Goal: Information Seeking & Learning: Learn about a topic

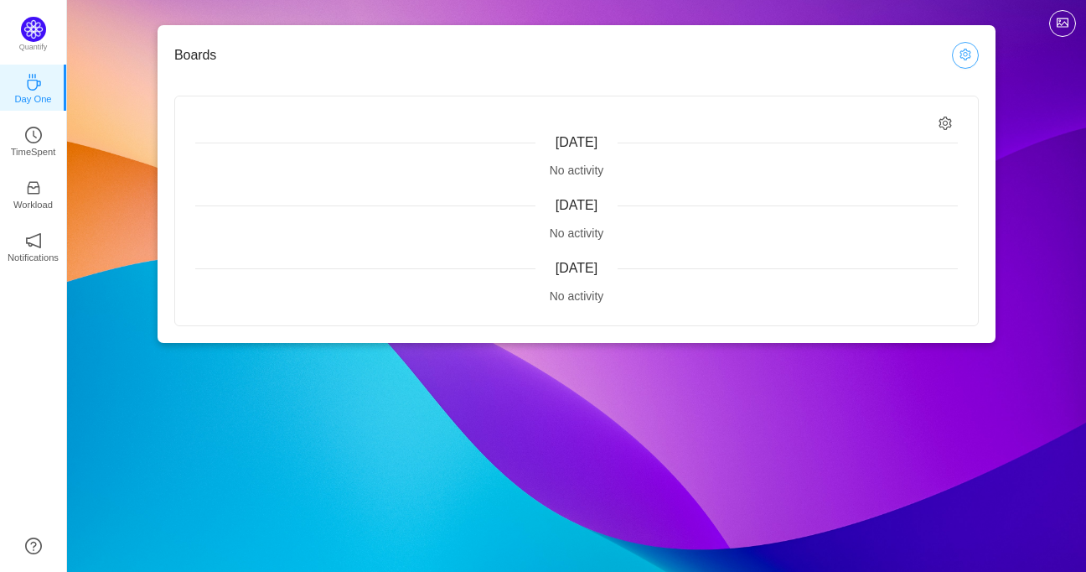
click at [975, 60] on button "button" at bounding box center [965, 55] width 27 height 27
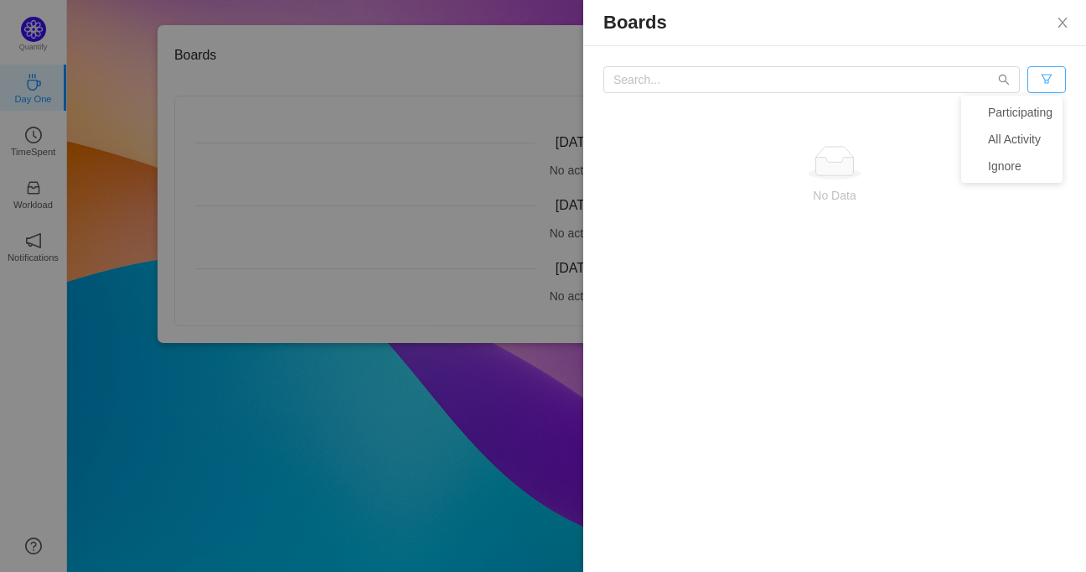
click at [1036, 85] on button "button" at bounding box center [1046, 79] width 39 height 27
click at [1007, 164] on li "Ignore" at bounding box center [1011, 166] width 101 height 27
click at [1053, 73] on button "button" at bounding box center [1046, 79] width 39 height 27
click at [996, 199] on li "Clear" at bounding box center [1011, 193] width 101 height 27
click at [1066, 9] on button "Close" at bounding box center [1062, 23] width 47 height 47
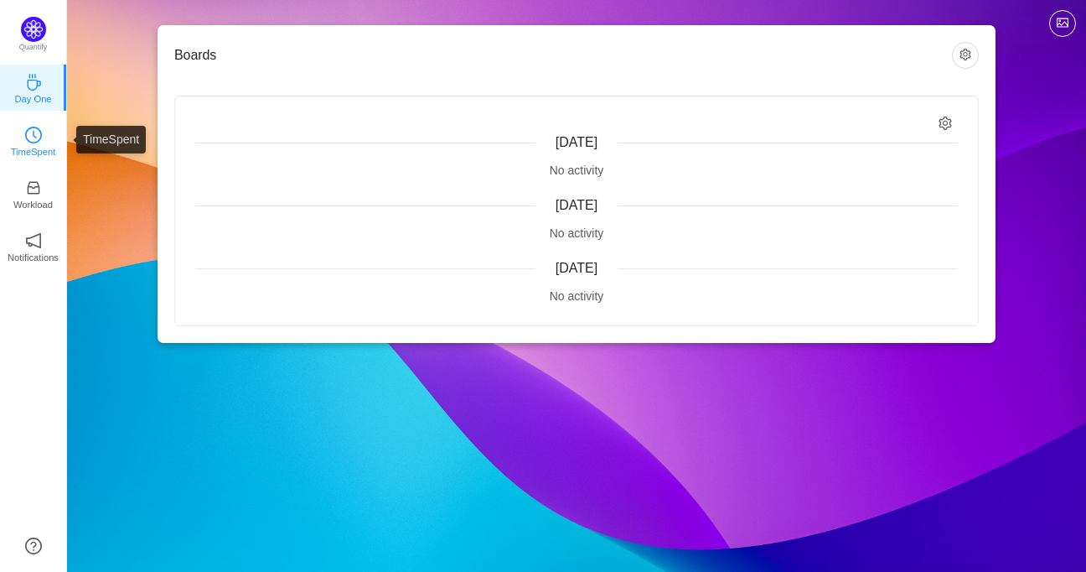
click at [47, 148] on p "TimeSpent" at bounding box center [33, 151] width 45 height 15
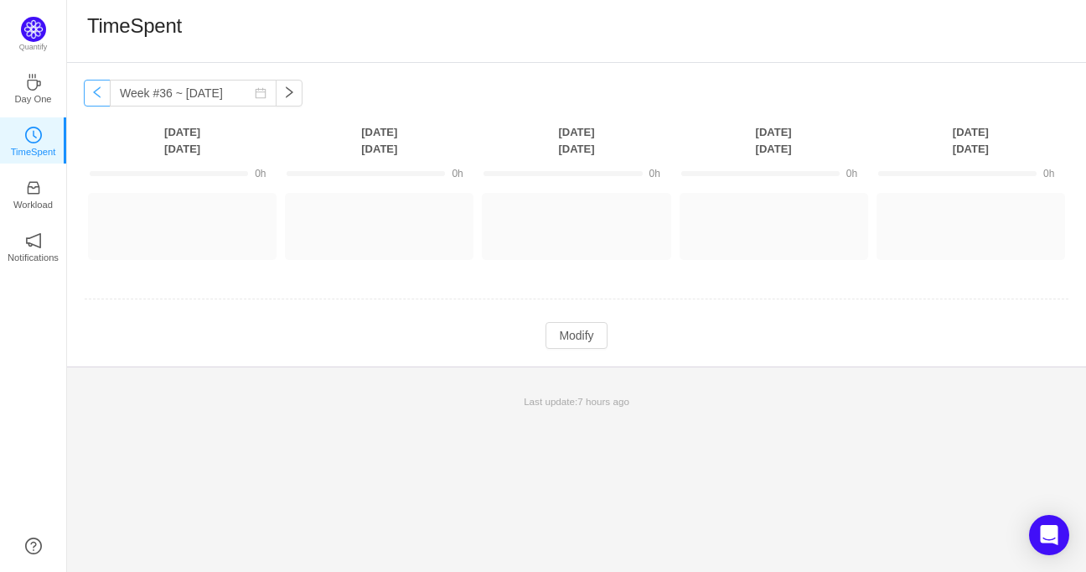
click at [97, 98] on button "button" at bounding box center [97, 93] width 27 height 27
type input "Week #34 ~ [DATE]"
click at [526, 242] on div "Log Time" at bounding box center [576, 226] width 189 height 67
click at [619, 219] on button "button" at bounding box center [616, 218] width 27 height 27
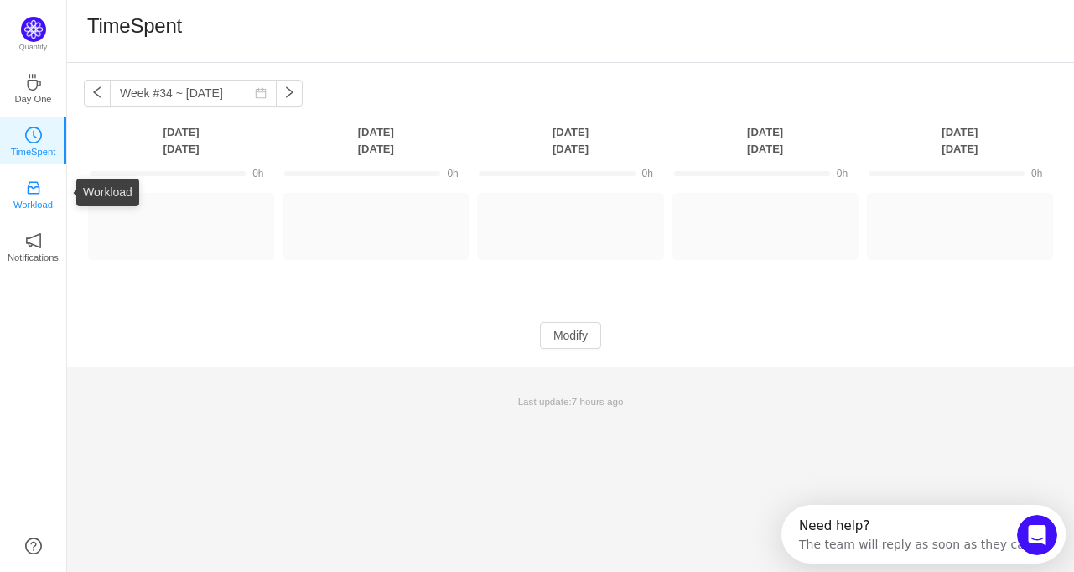
click at [25, 200] on p "Workload" at bounding box center [32, 204] width 39 height 15
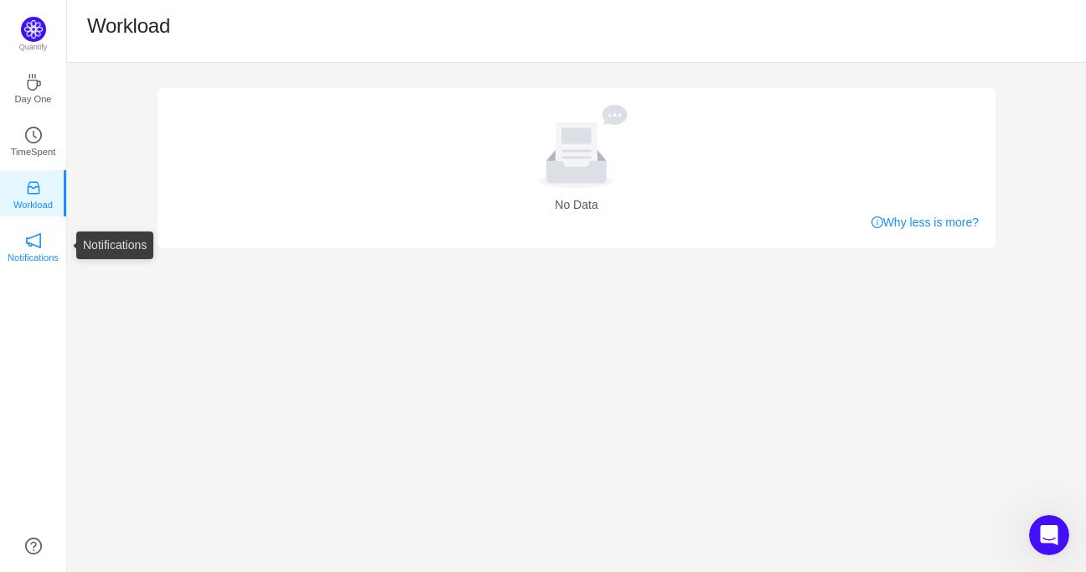
click at [28, 257] on p "Notifications" at bounding box center [33, 257] width 51 height 15
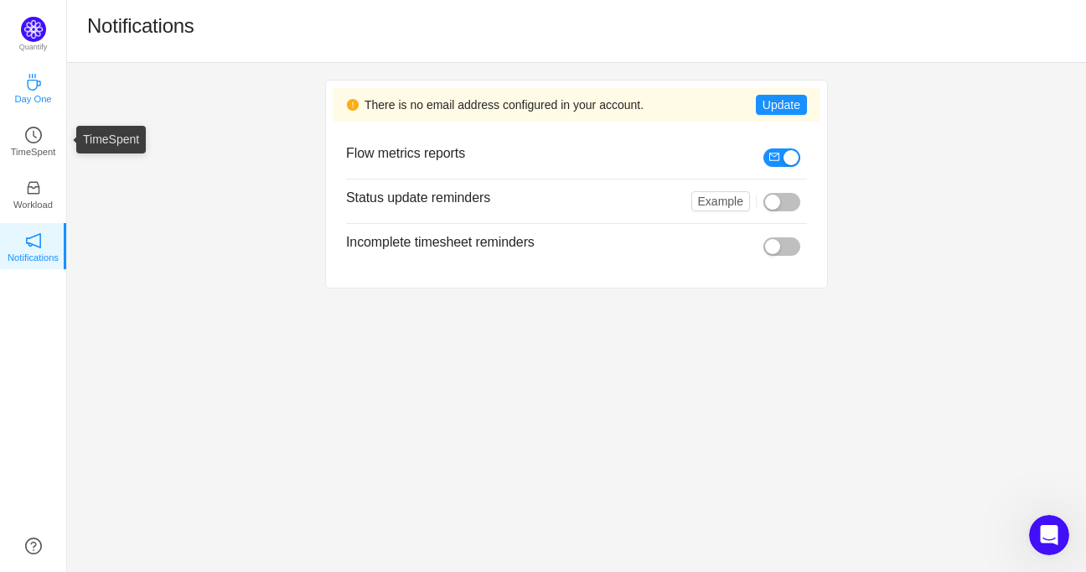
click at [37, 95] on p "Day One" at bounding box center [32, 98] width 37 height 15
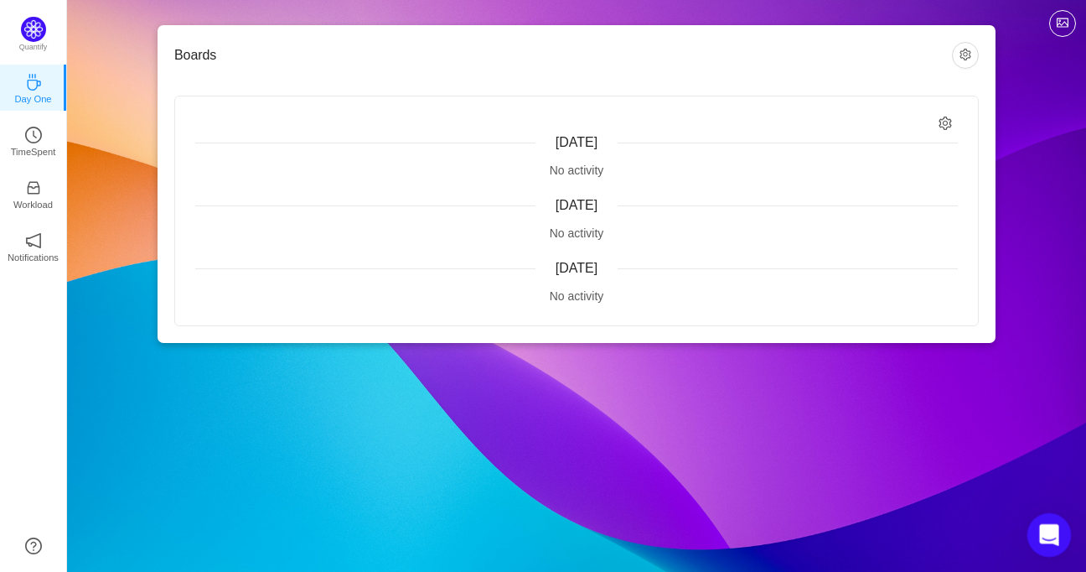
click at [1041, 531] on icon "Open Intercom Messenger" at bounding box center [1047, 533] width 28 height 28
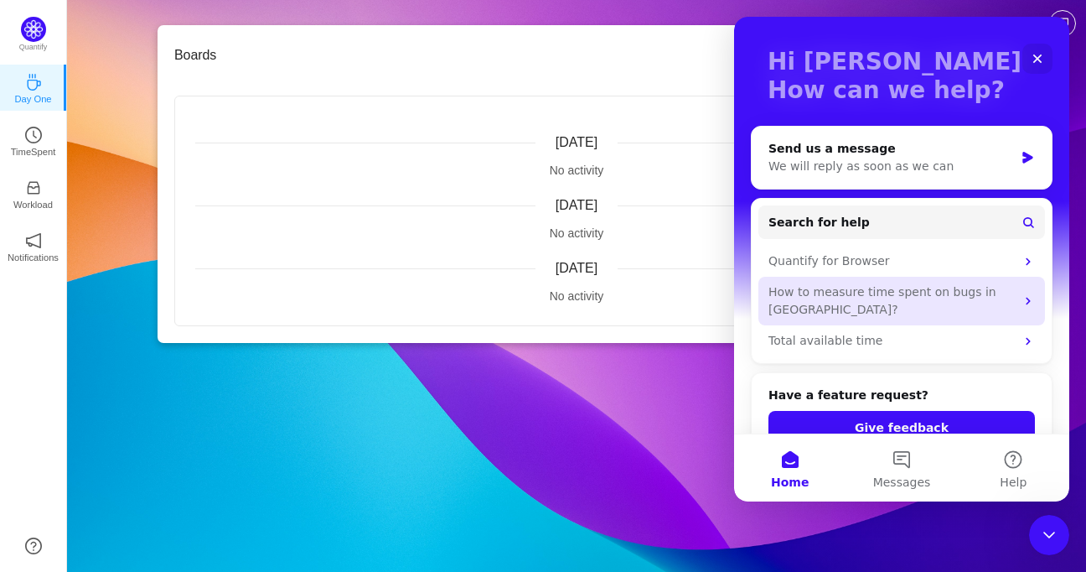
scroll to position [87, 0]
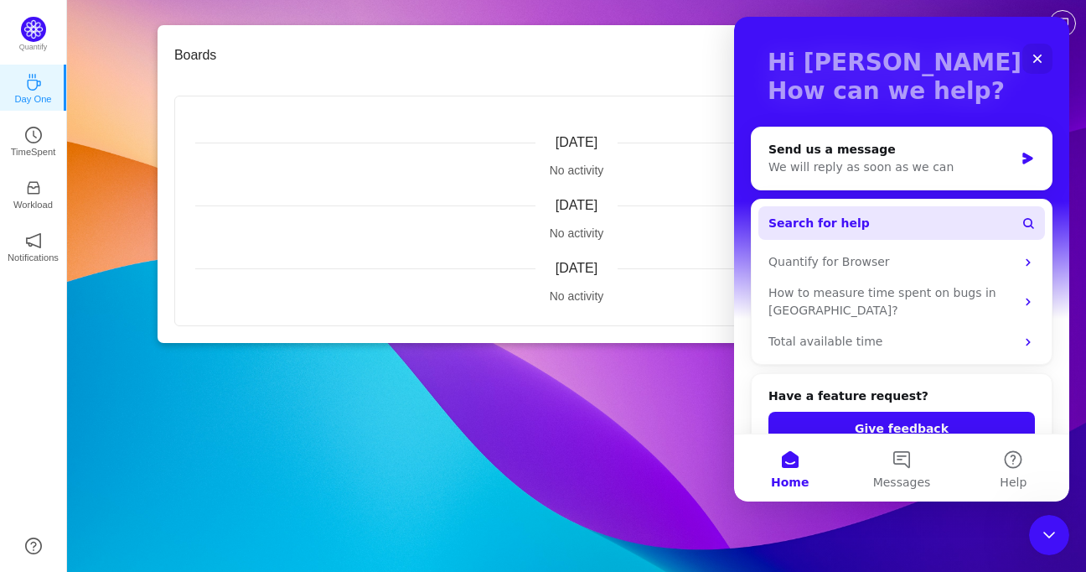
click at [944, 225] on button "Search for help" at bounding box center [901, 223] width 287 height 34
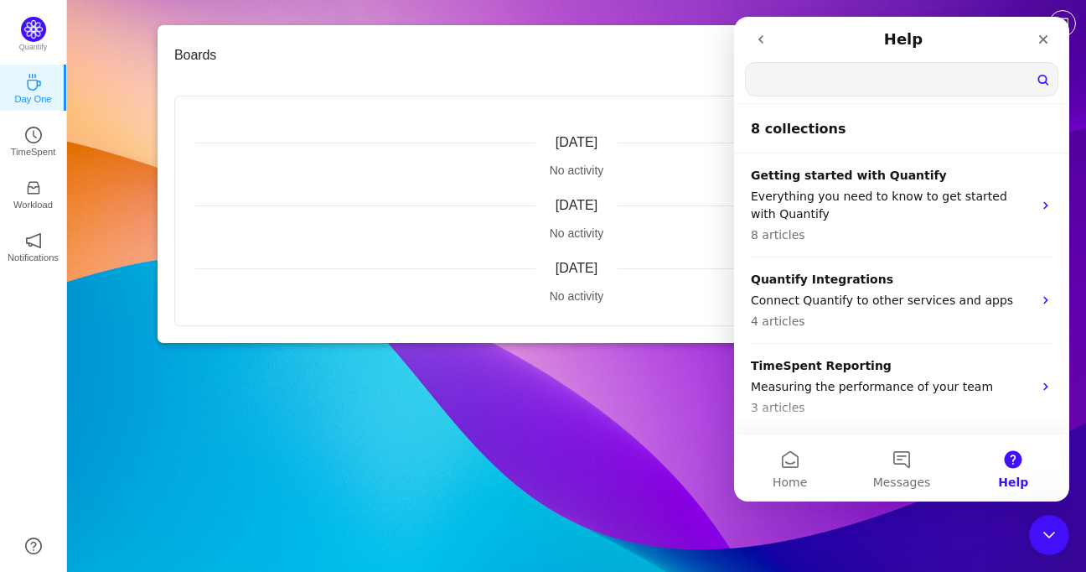
scroll to position [0, 0]
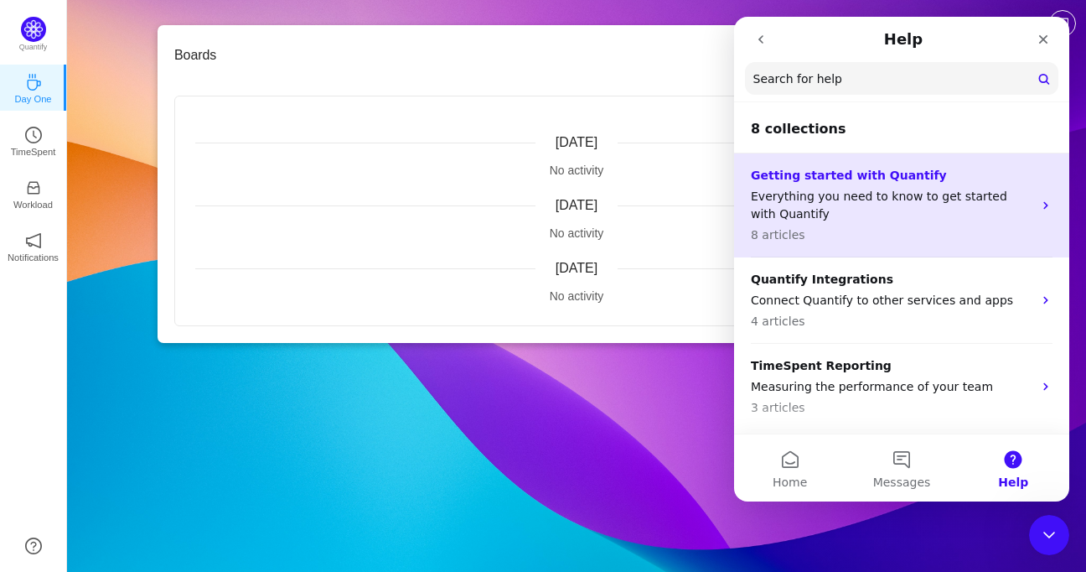
click at [917, 215] on p "Everything you need to know to get started with Quantify" at bounding box center [892, 205] width 282 height 35
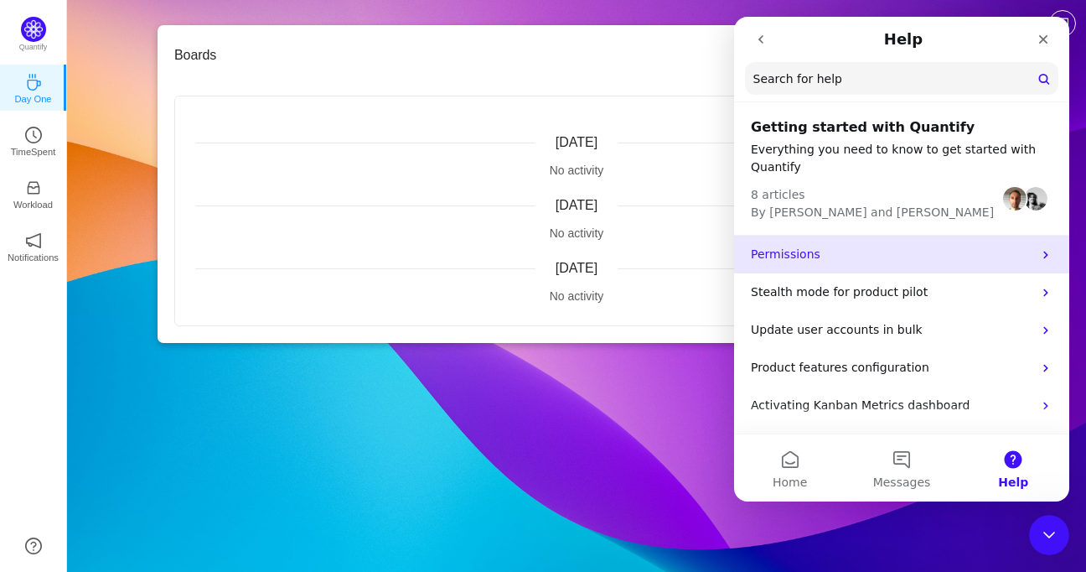
click at [895, 259] on p "Permissions" at bounding box center [892, 255] width 282 height 18
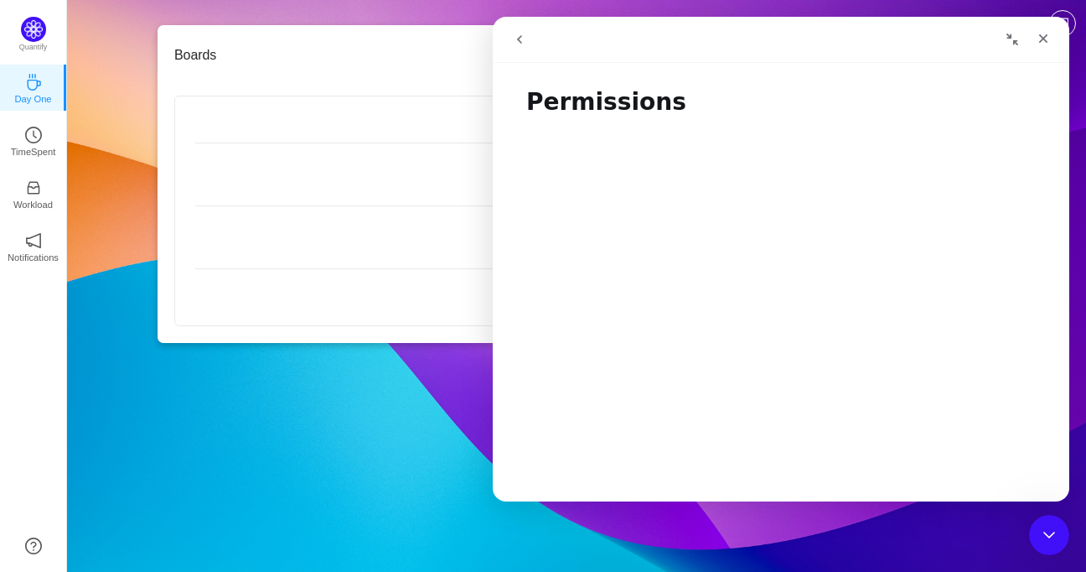
click at [520, 44] on icon "go back" at bounding box center [519, 39] width 13 height 13
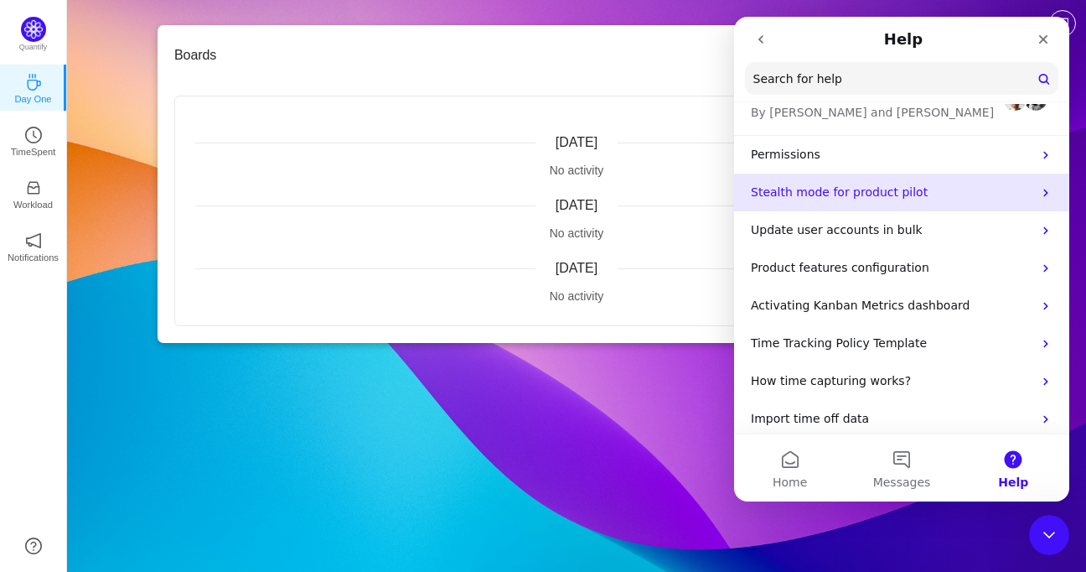
scroll to position [111, 0]
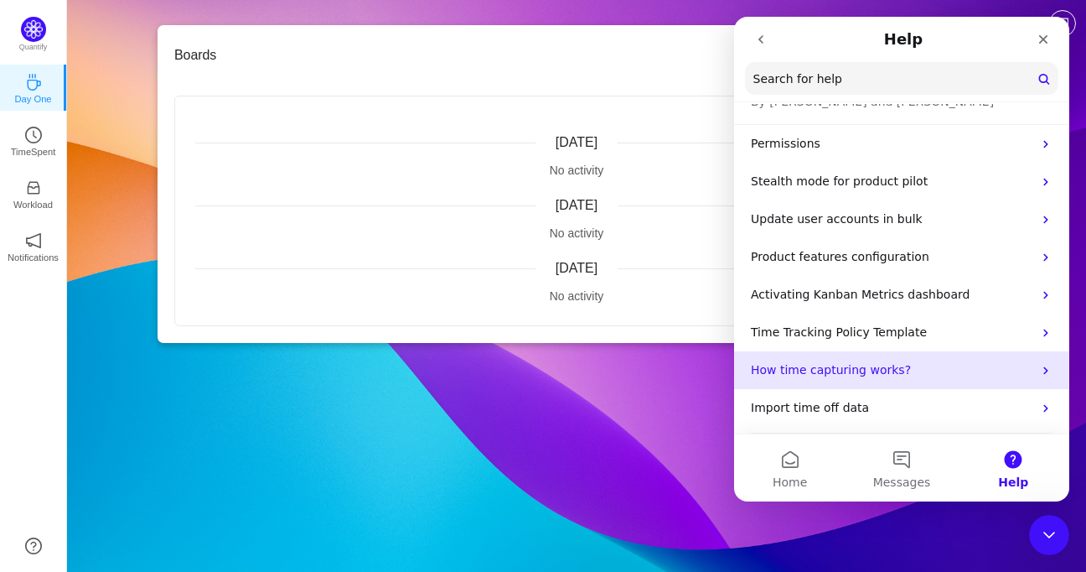
click at [810, 386] on div "How time capturing works?" at bounding box center [901, 370] width 335 height 38
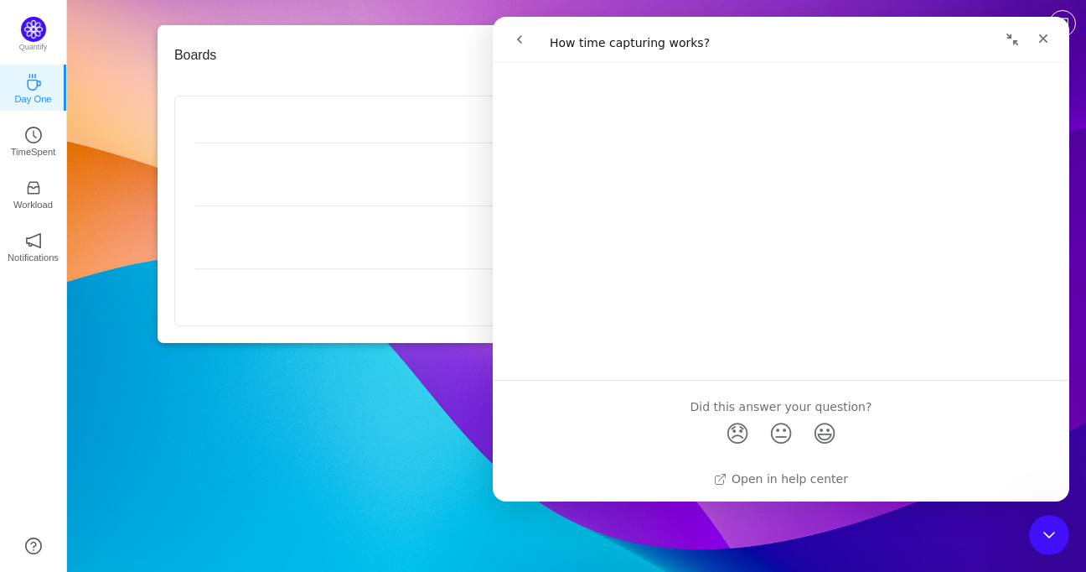
scroll to position [0, 0]
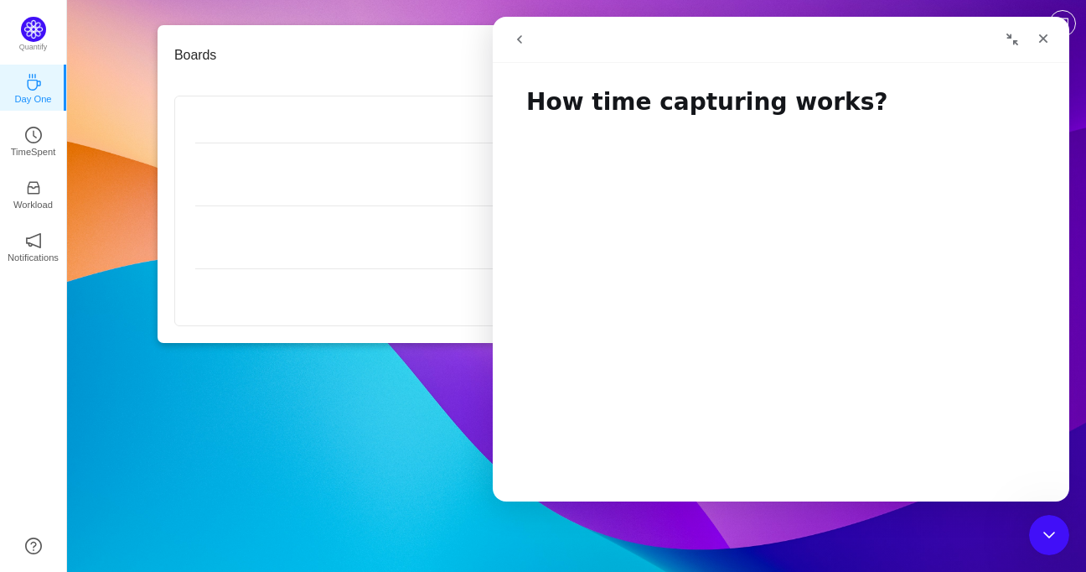
click at [523, 33] on icon "go back" at bounding box center [519, 39] width 13 height 13
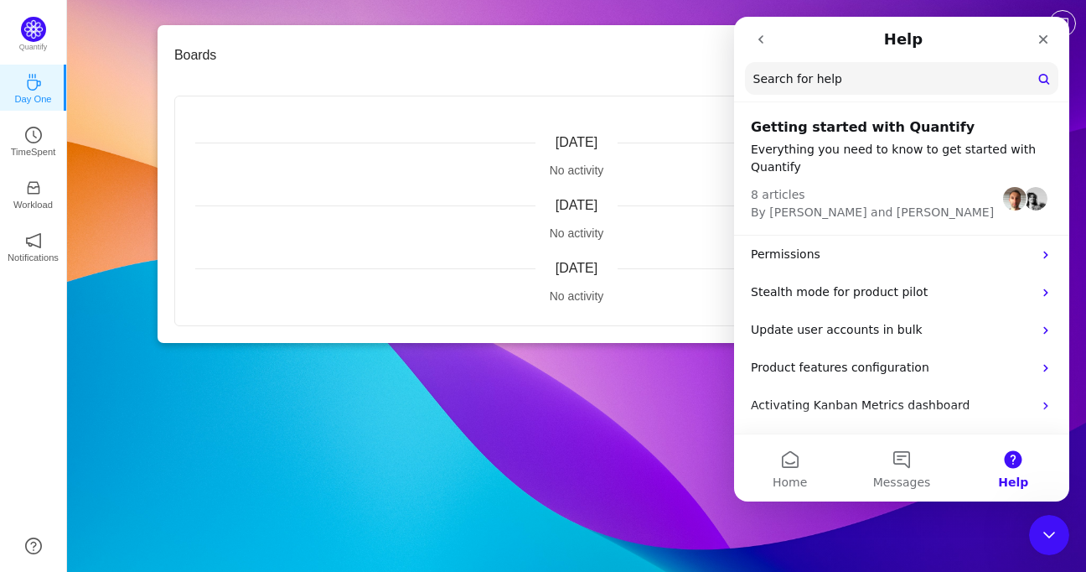
click at [625, 25] on div "Boards [DATE] No activity [DATE] No activity [DATE] No activity" at bounding box center [577, 184] width 838 height 318
click at [1044, 35] on icon "Close" at bounding box center [1043, 39] width 13 height 13
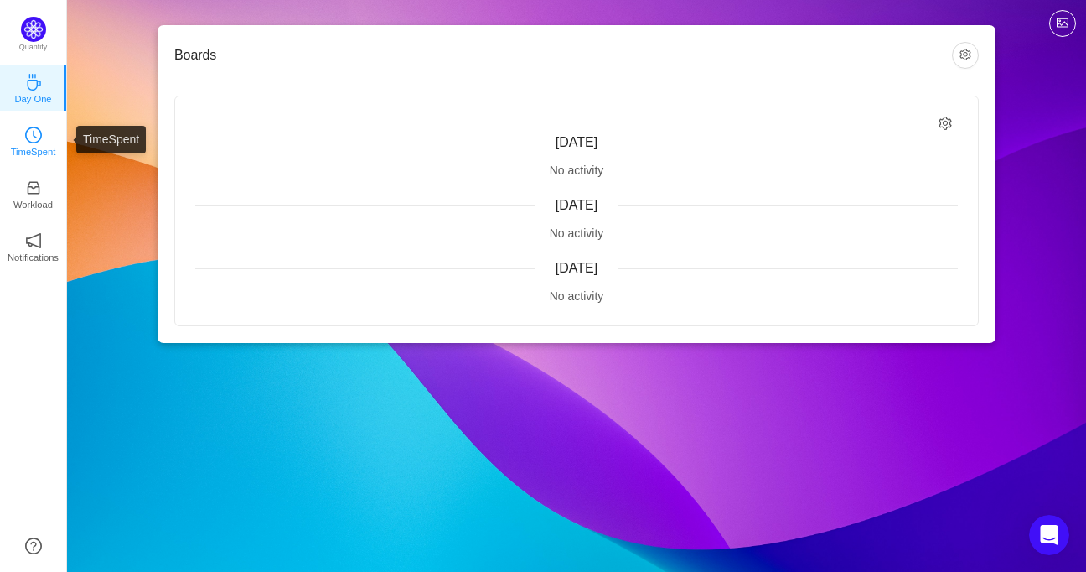
click at [28, 141] on icon "icon: clock-circle" at bounding box center [33, 135] width 17 height 17
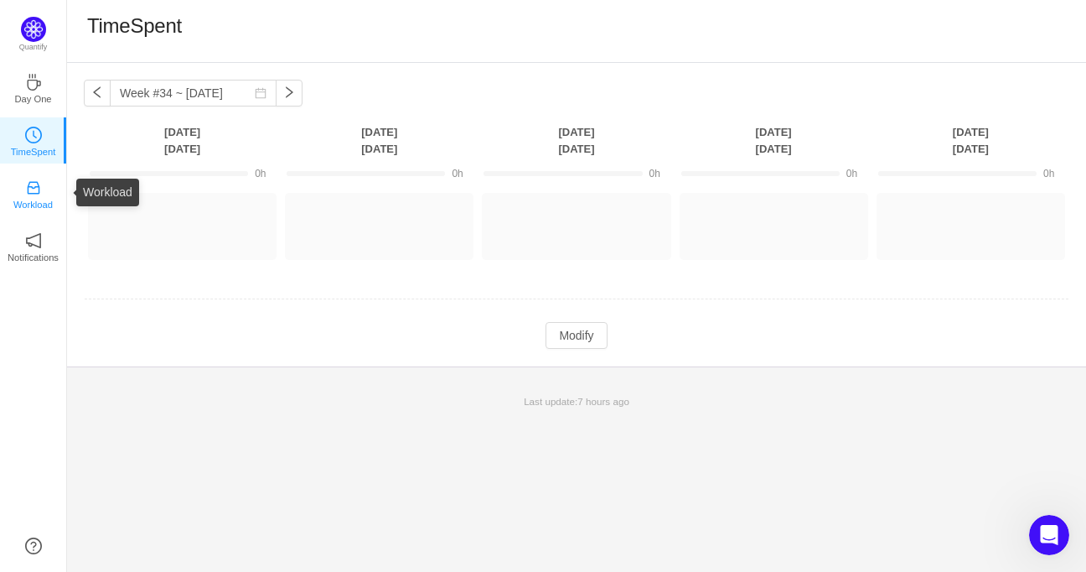
click at [30, 193] on icon "icon: inbox" at bounding box center [33, 188] width 13 height 13
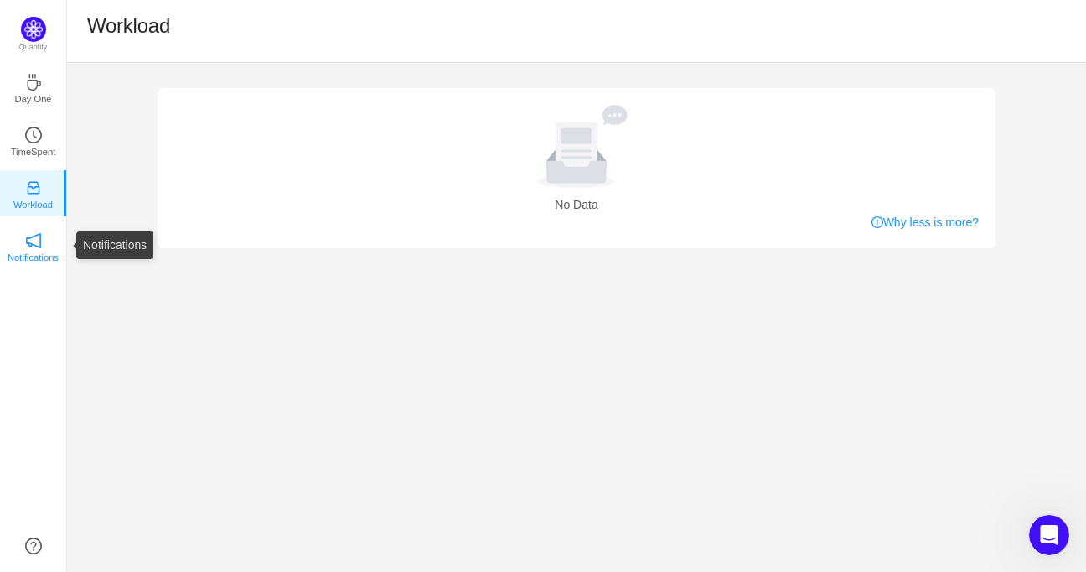
click at [31, 250] on p "Notifications" at bounding box center [33, 257] width 51 height 15
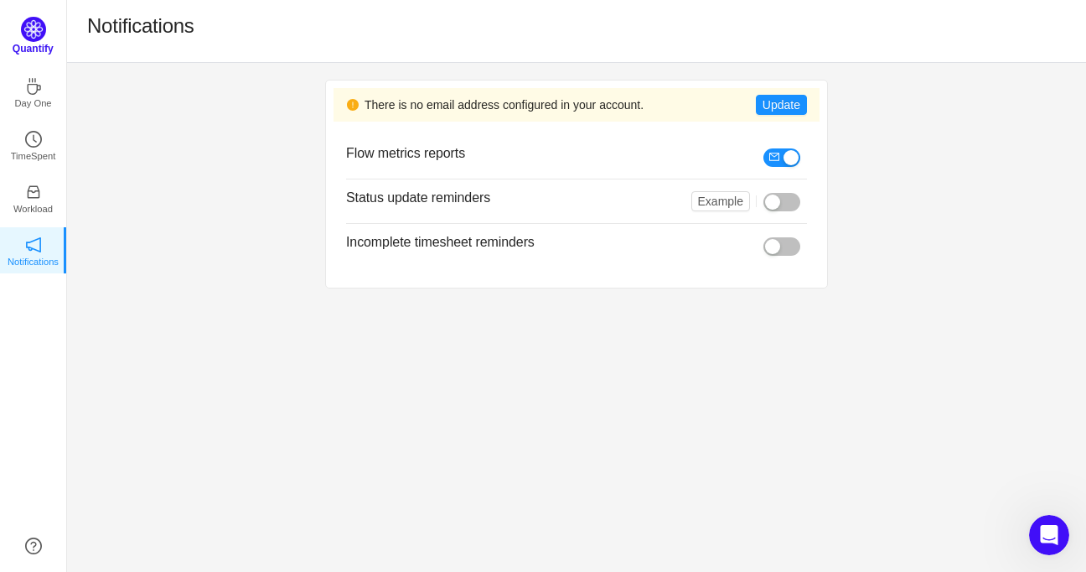
click at [31, 28] on img at bounding box center [33, 29] width 25 height 25
click at [30, 80] on icon "icon: coffee" at bounding box center [33, 82] width 13 height 17
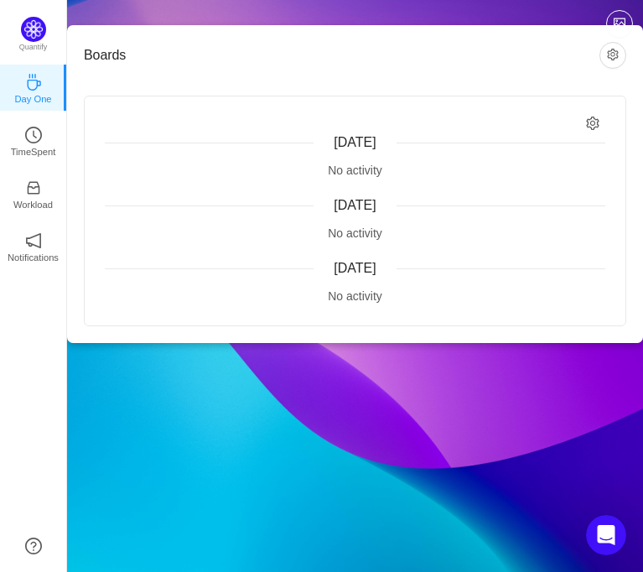
click at [642, 171] on div "Boards [DATE] No activity [DATE] No activity [DATE] No activity" at bounding box center [355, 184] width 576 height 318
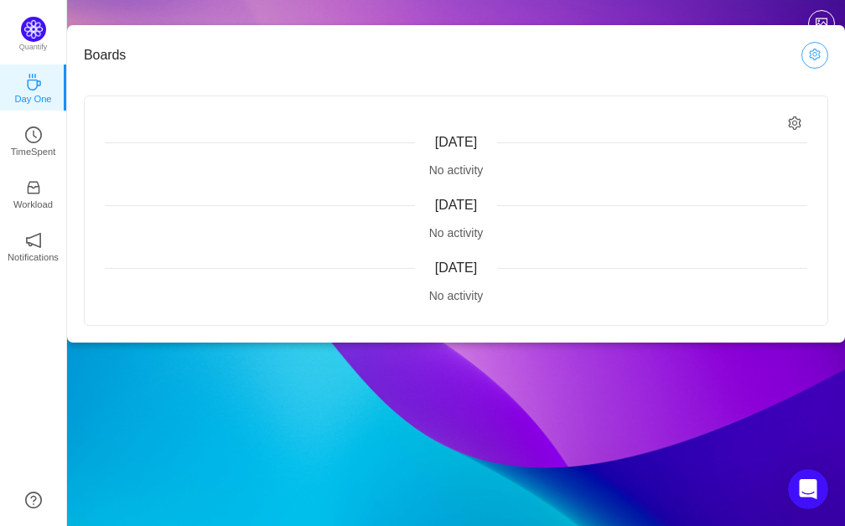
click at [810, 65] on button "button" at bounding box center [814, 55] width 27 height 27
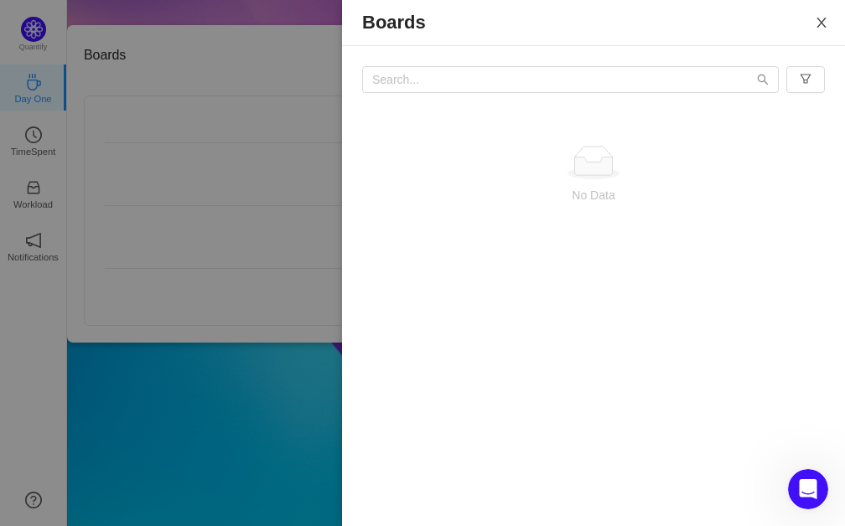
click at [815, 18] on icon "icon: close" at bounding box center [821, 22] width 13 height 13
